Goal: Find specific page/section: Find specific page/section

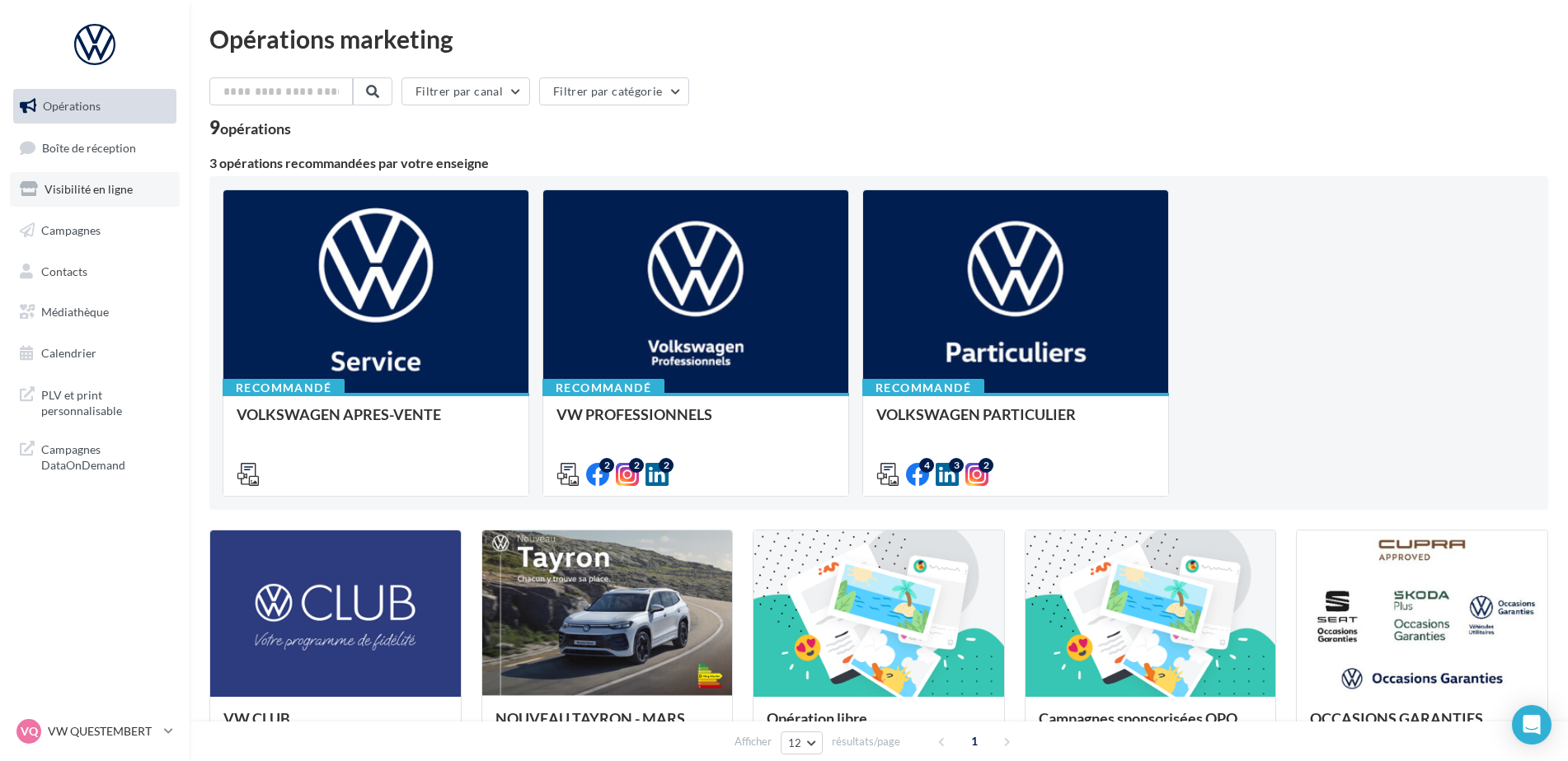
click at [129, 193] on span "Visibilité en ligne" at bounding box center [88, 190] width 88 height 14
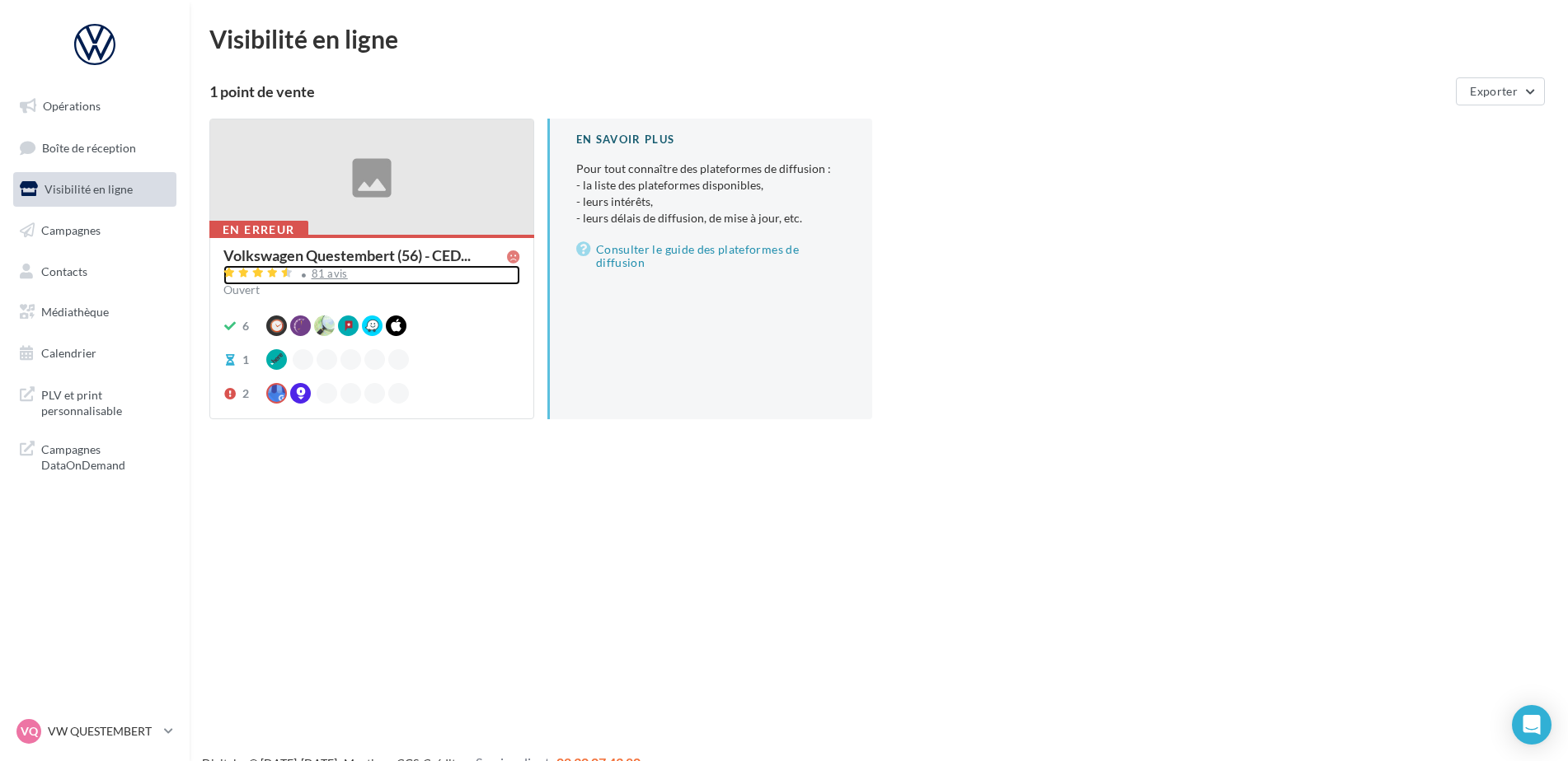
click at [343, 272] on div "81 avis" at bounding box center [329, 274] width 37 height 11
